Goal: Task Accomplishment & Management: Manage account settings

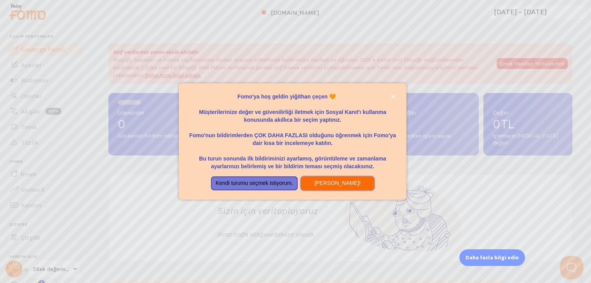
click at [328, 181] on font "Hadi gidelim!" at bounding box center [337, 183] width 46 height 6
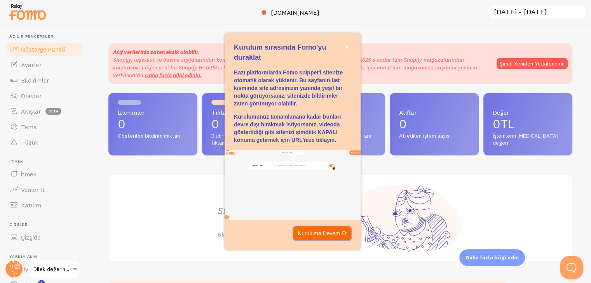
click at [317, 239] on button "Kuruluma Devam Et" at bounding box center [322, 234] width 58 height 14
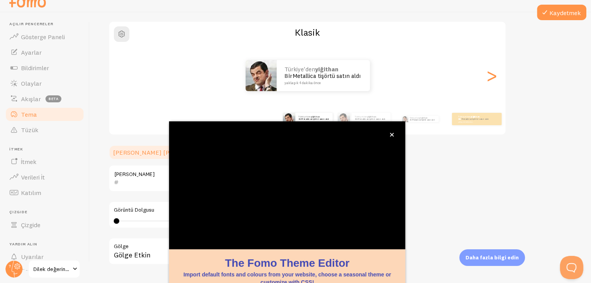
scroll to position [66, 0]
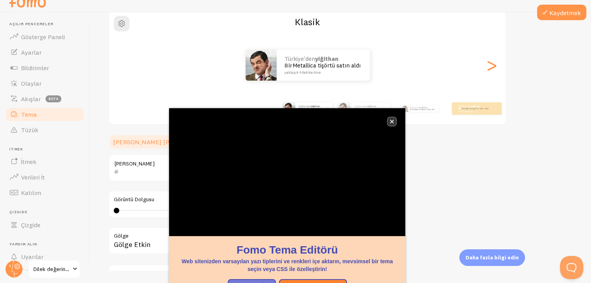
click at [392, 125] on button "kapalı," at bounding box center [391, 122] width 8 height 8
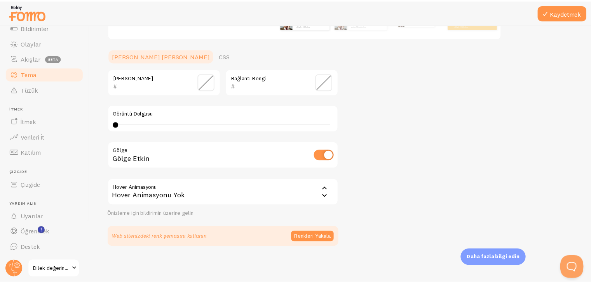
scroll to position [0, 0]
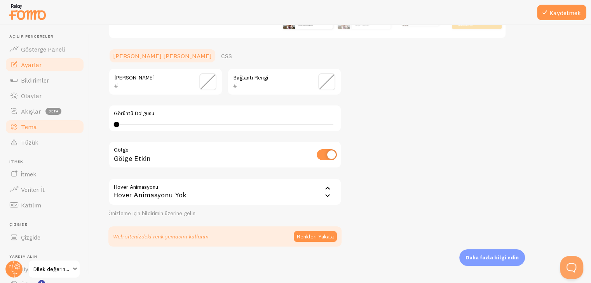
click at [56, 65] on link "Ayarlar" at bounding box center [45, 65] width 80 height 16
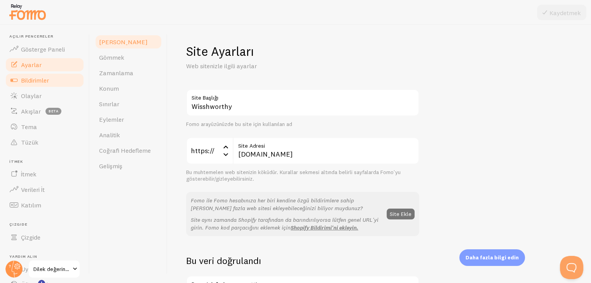
click at [39, 80] on font "Bildirimler" at bounding box center [35, 80] width 28 height 8
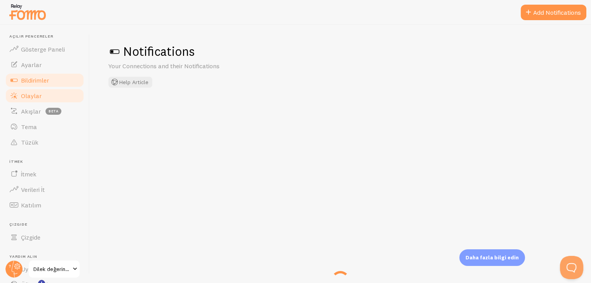
click at [40, 95] on font "Olaylar" at bounding box center [31, 96] width 21 height 8
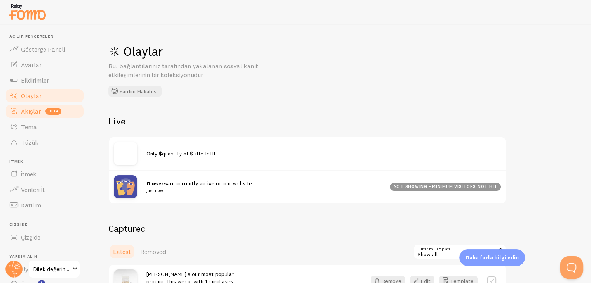
click at [39, 112] on font "Akışlar" at bounding box center [31, 112] width 20 height 8
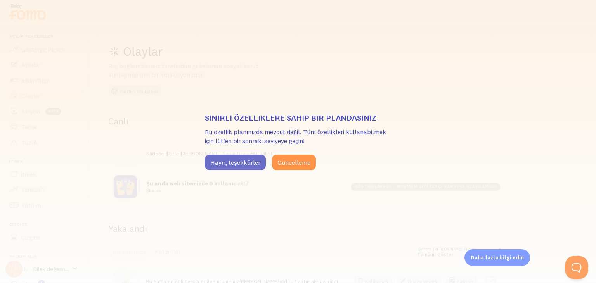
click at [251, 162] on font "Hayır, teşekkürler" at bounding box center [235, 163] width 50 height 8
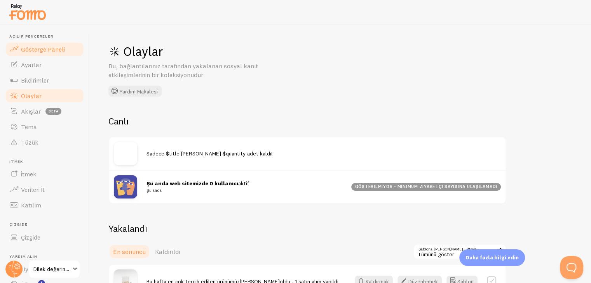
click at [51, 47] on font "Gösterge Paneli" at bounding box center [43, 49] width 44 height 8
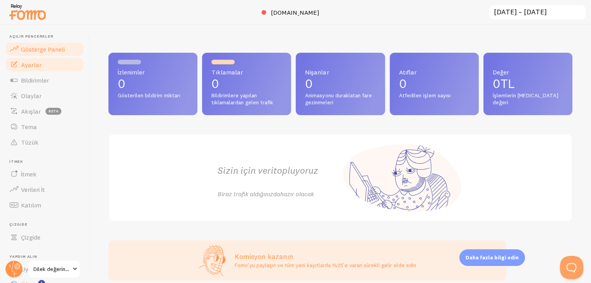
click at [47, 62] on link "Ayarlar" at bounding box center [45, 65] width 80 height 16
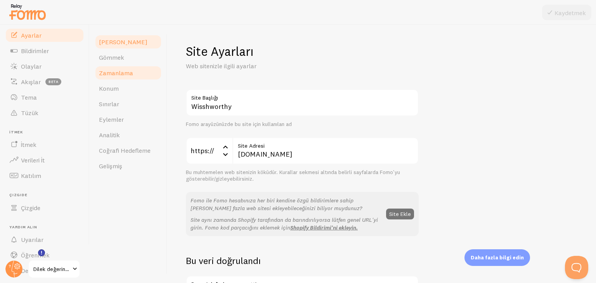
scroll to position [31, 0]
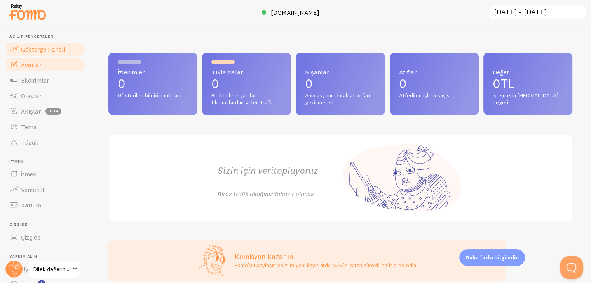
click at [52, 70] on link "Ayarlar" at bounding box center [45, 65] width 80 height 16
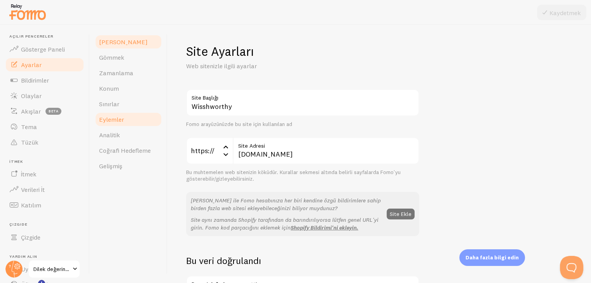
click at [116, 118] on font "Eylemler" at bounding box center [111, 120] width 25 height 8
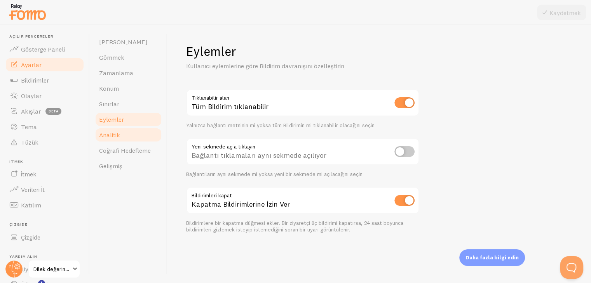
click at [120, 138] on font "Analitik" at bounding box center [109, 135] width 21 height 8
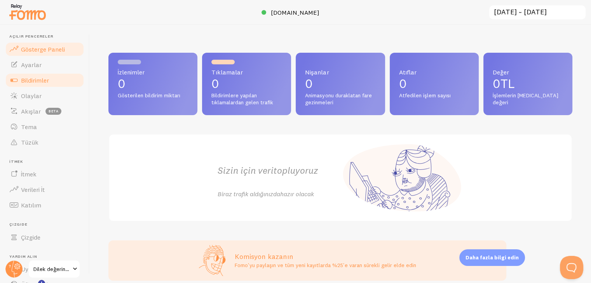
click at [40, 82] on font "Bildirimler" at bounding box center [35, 80] width 28 height 8
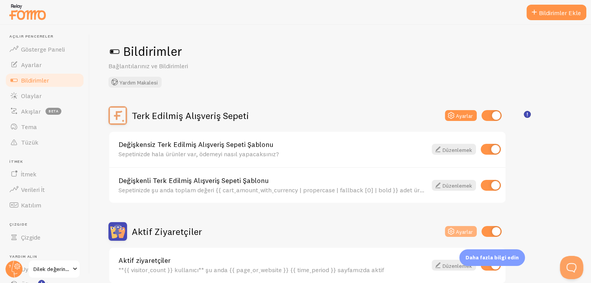
click at [453, 234] on icon at bounding box center [450, 231] width 9 height 9
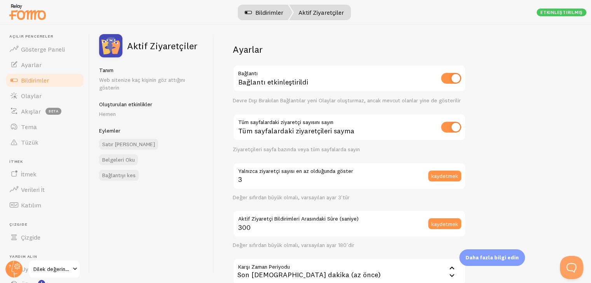
click at [271, 14] on font "Bildirimler" at bounding box center [269, 13] width 28 height 8
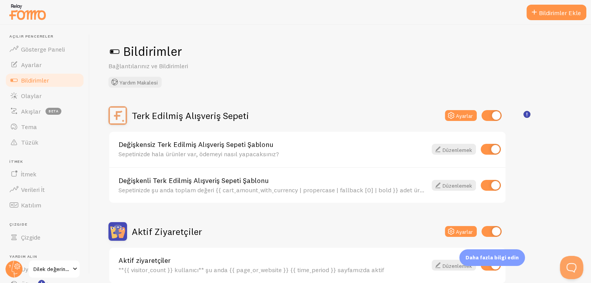
scroll to position [9, 0]
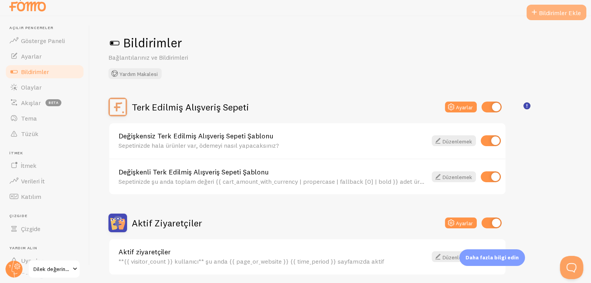
click at [570, 7] on button "Bildirimler Ekle" at bounding box center [556, 13] width 60 height 16
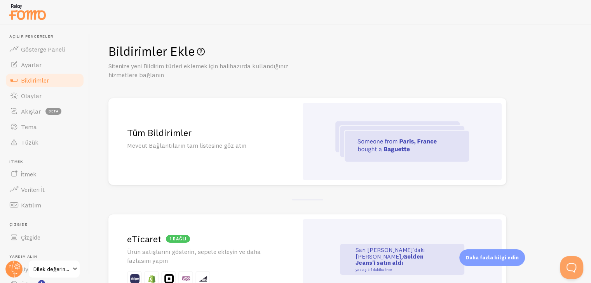
scroll to position [9, 0]
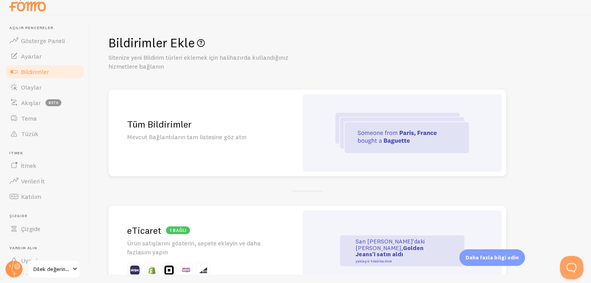
click at [222, 142] on div "Tüm Bildirimler Mevcut Bağlantıların tam listesine göz atın" at bounding box center [202, 133] width 189 height 87
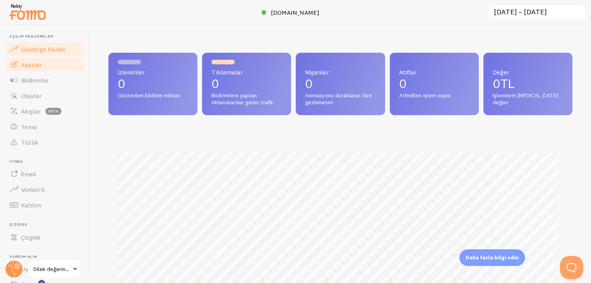
click at [43, 68] on link "Ayarlar" at bounding box center [45, 65] width 80 height 16
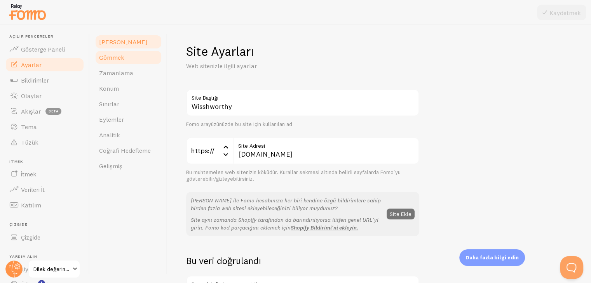
click at [116, 64] on link "Gömmek" at bounding box center [128, 58] width 68 height 16
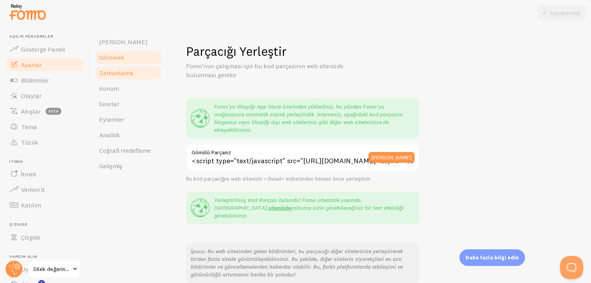
click at [116, 67] on link "Zamanlama" at bounding box center [128, 73] width 68 height 16
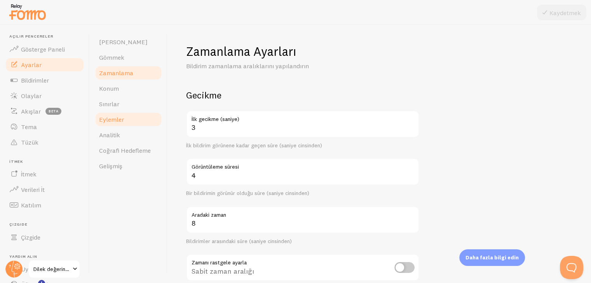
click at [116, 116] on font "Eylemler" at bounding box center [111, 120] width 25 height 8
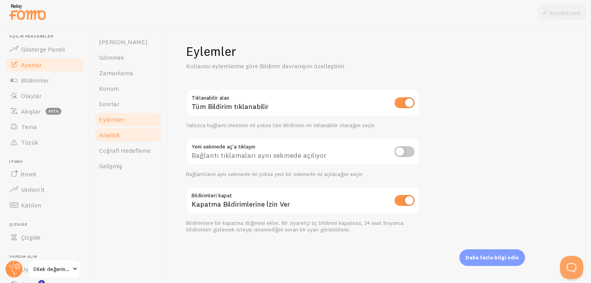
click at [116, 128] on link "Analitik" at bounding box center [128, 135] width 68 height 16
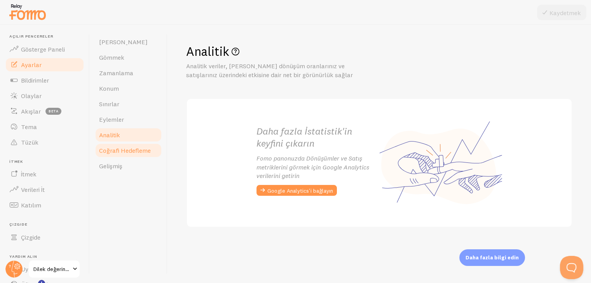
click at [116, 146] on link "Coğrafi Hedefleme" at bounding box center [128, 151] width 68 height 16
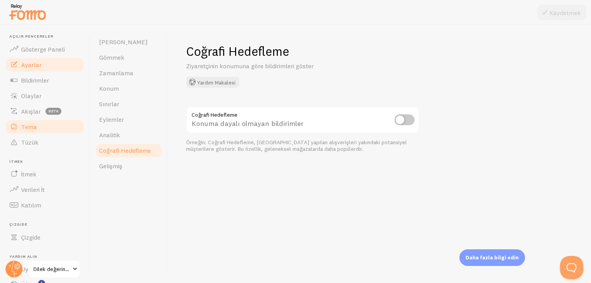
click at [58, 121] on link "Tema" at bounding box center [45, 127] width 80 height 16
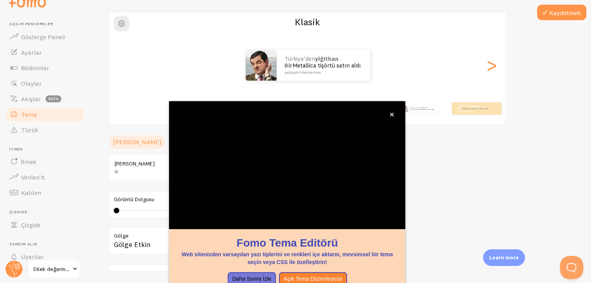
scroll to position [66, 0]
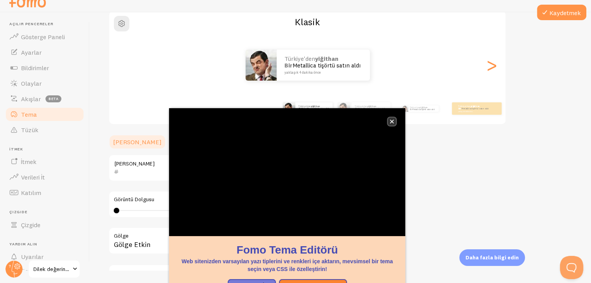
click at [391, 124] on button "kapalı," at bounding box center [391, 122] width 8 height 8
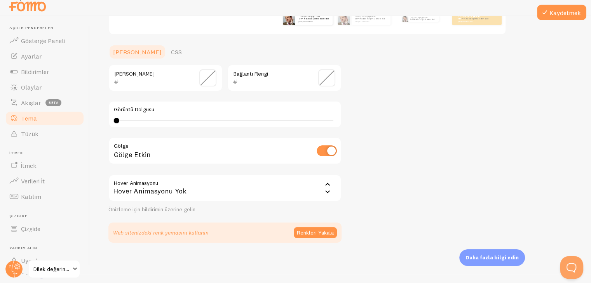
scroll to position [163, 0]
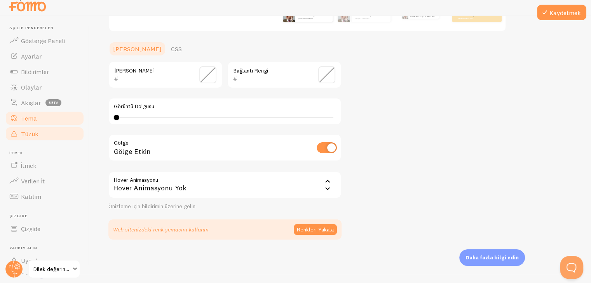
click at [61, 139] on link "Tüzük" at bounding box center [45, 134] width 80 height 16
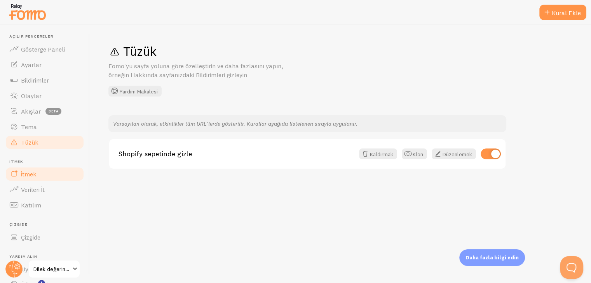
click at [61, 176] on link "İtmek" at bounding box center [45, 175] width 80 height 16
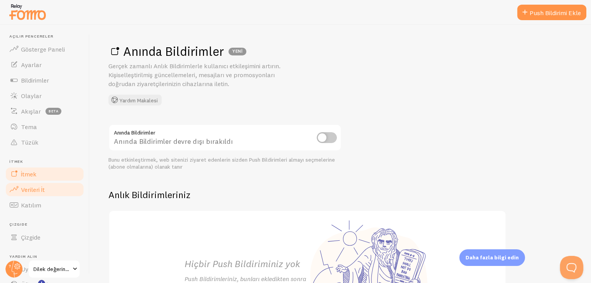
click at [59, 191] on link "Verileri İt" at bounding box center [45, 190] width 80 height 16
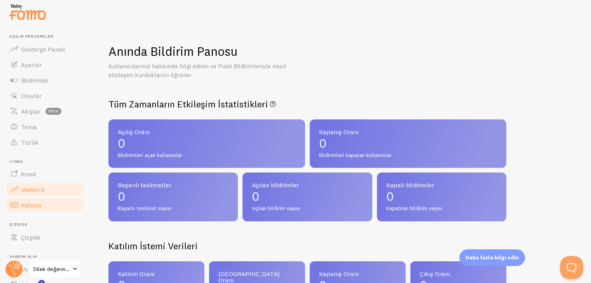
click at [54, 203] on link "Katılım" at bounding box center [45, 206] width 80 height 16
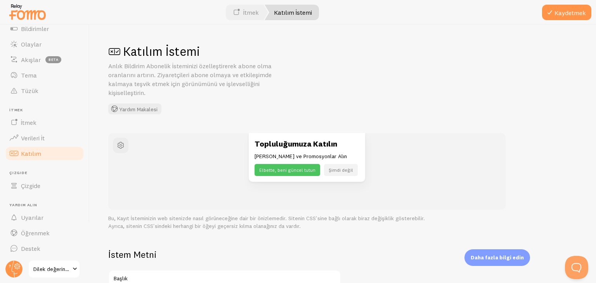
scroll to position [53, 0]
click at [51, 189] on link "Çizgide" at bounding box center [45, 185] width 80 height 16
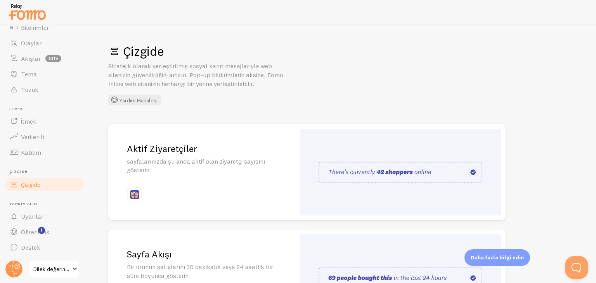
click at [434, 177] on img at bounding box center [401, 172] width 164 height 21
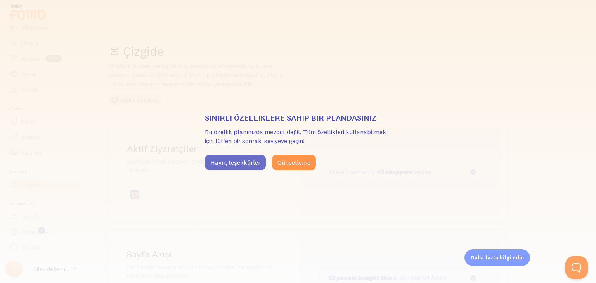
click at [258, 160] on font "Hayır, teşekkürler" at bounding box center [235, 163] width 50 height 8
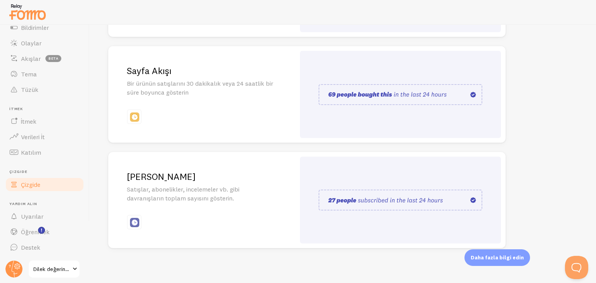
scroll to position [186, 0]
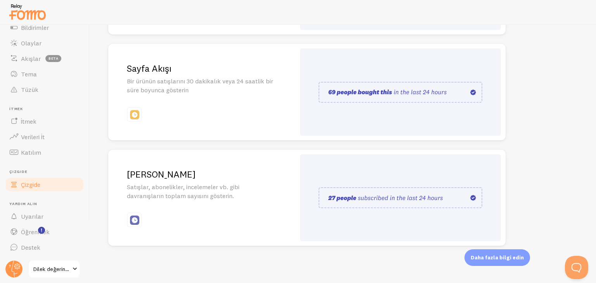
click at [569, 240] on div "Çizgide Stratejik olarak yerleştirilmiş sosyal kanıt mesajlarıyla web sitenizin…" at bounding box center [343, 154] width 507 height 259
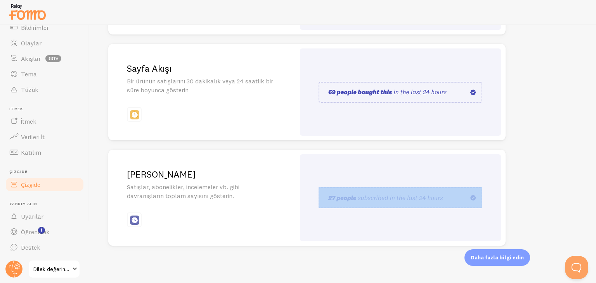
click at [569, 240] on div "Çizgide Stratejik olarak yerleştirilmiş sosyal kanıt mesajlarıyla web sitenizin…" at bounding box center [343, 154] width 507 height 259
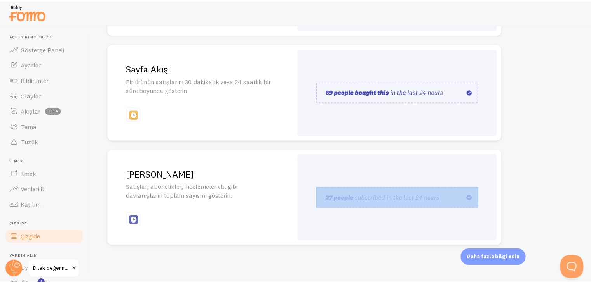
scroll to position [0, 0]
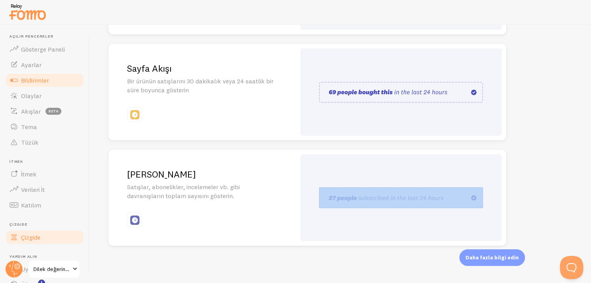
click at [45, 74] on link "Bildirimler" at bounding box center [45, 81] width 80 height 16
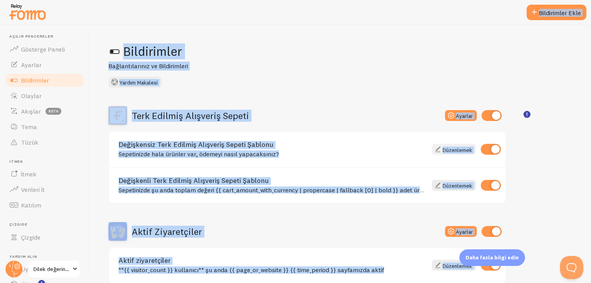
click at [453, 149] on font "Düzenlemek" at bounding box center [457, 149] width 30 height 7
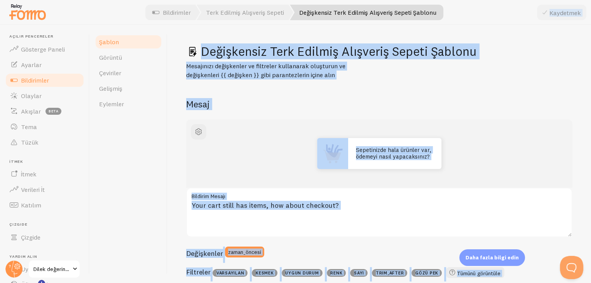
scroll to position [9, 0]
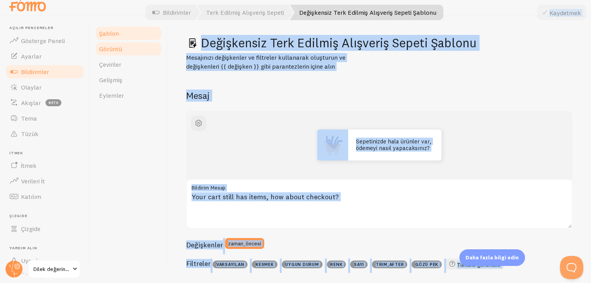
click at [138, 46] on link "Görüntü" at bounding box center [128, 49] width 68 height 16
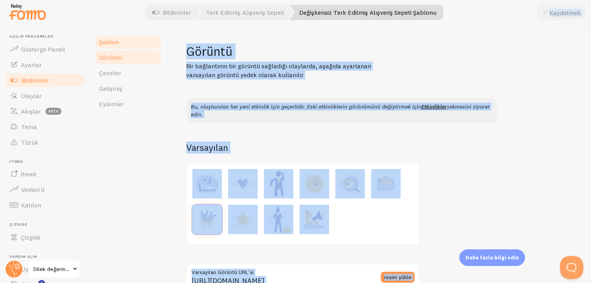
click at [131, 43] on link "Şablon" at bounding box center [128, 42] width 68 height 16
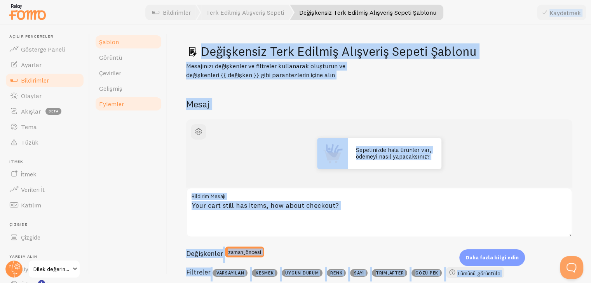
click at [121, 103] on font "Eylemler" at bounding box center [111, 104] width 25 height 8
